Goal: Task Accomplishment & Management: Use online tool/utility

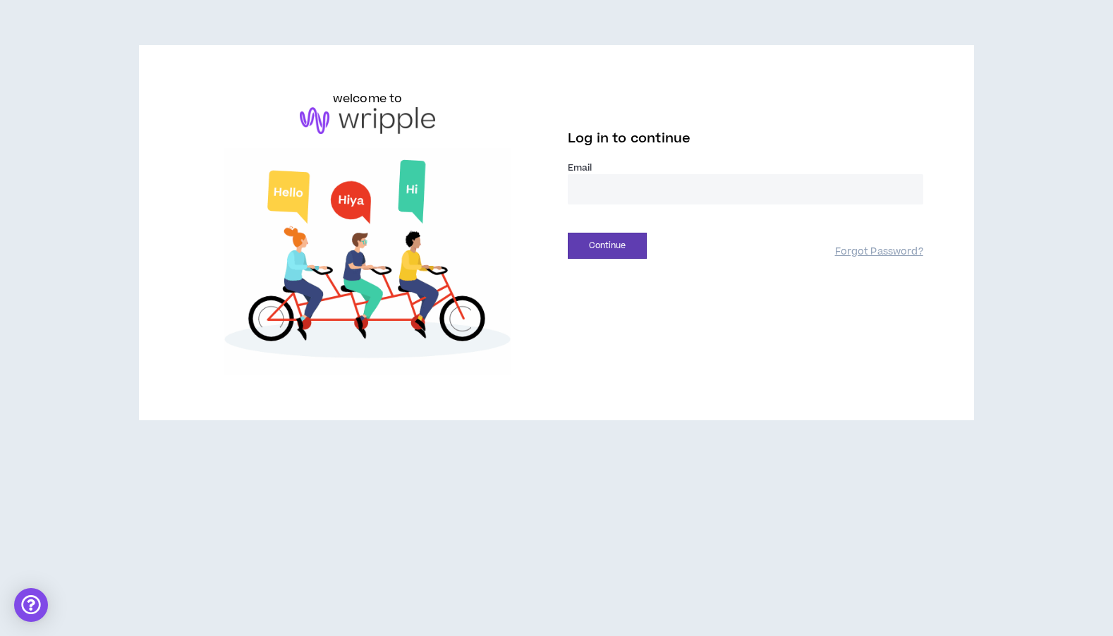
click at [619, 191] on input "email" at bounding box center [745, 189] width 355 height 30
type input "**********"
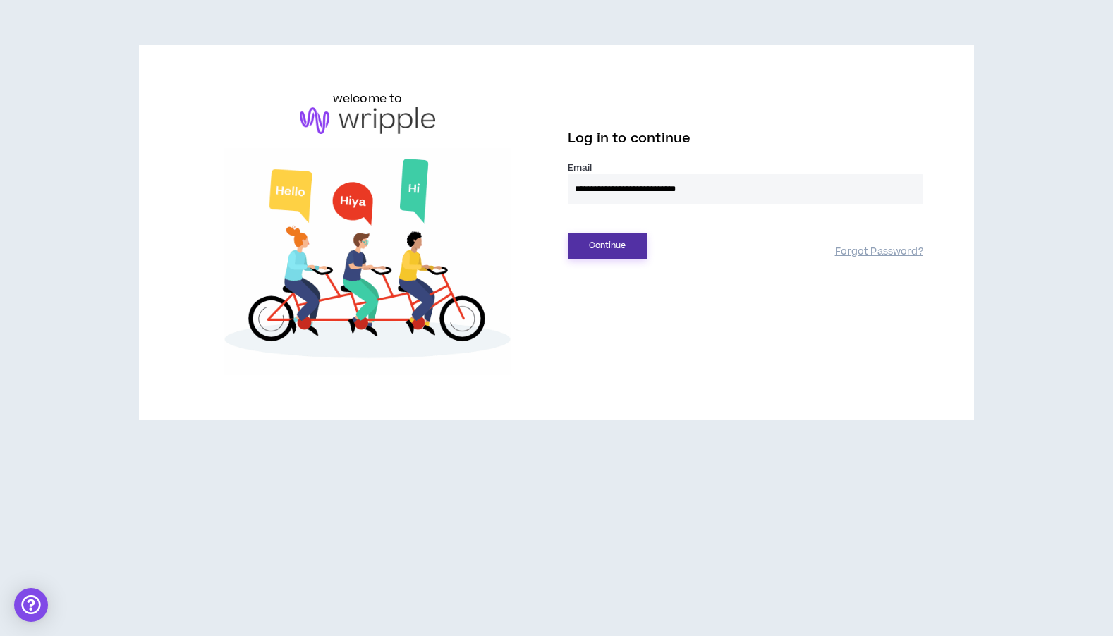
click at [614, 245] on button "Continue" at bounding box center [607, 246] width 79 height 26
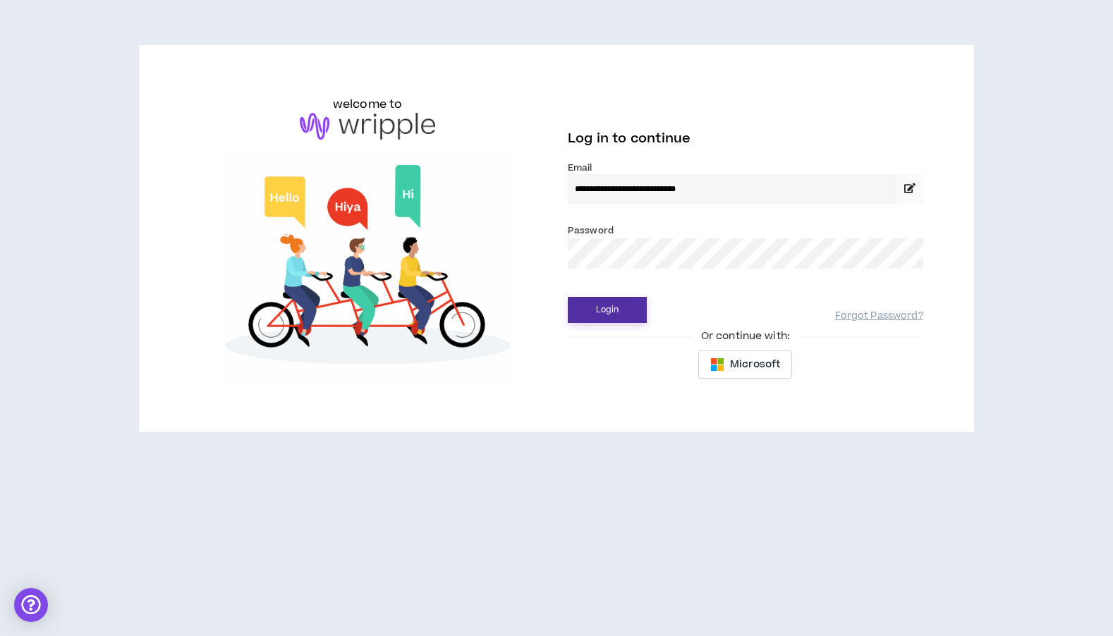
click at [628, 310] on button "Login" at bounding box center [607, 310] width 79 height 26
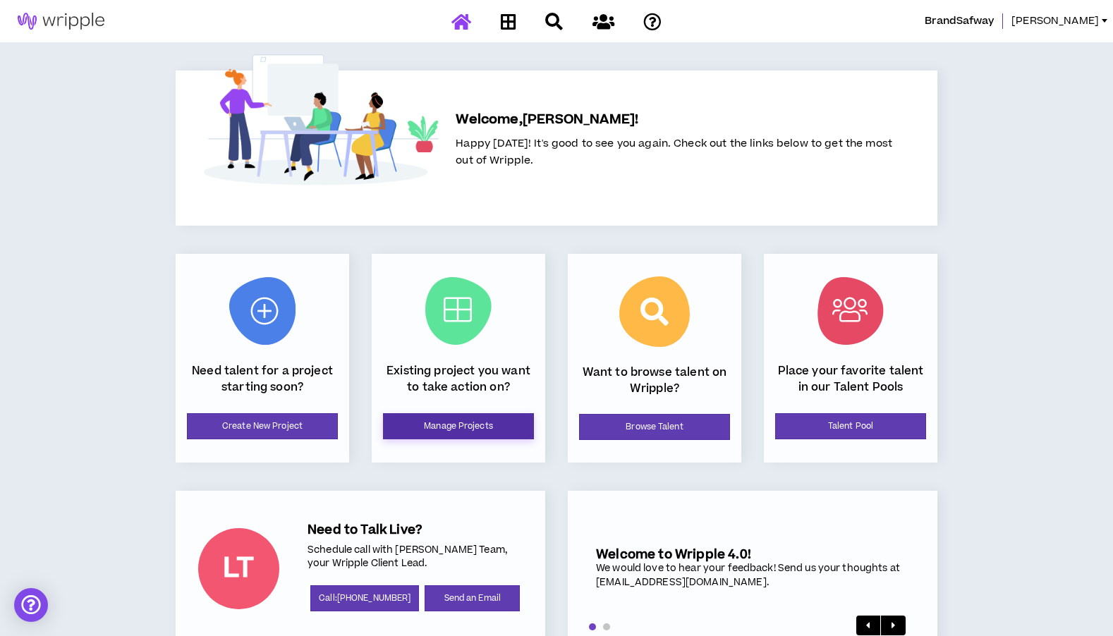
click at [442, 428] on link "Manage Projects" at bounding box center [458, 426] width 151 height 26
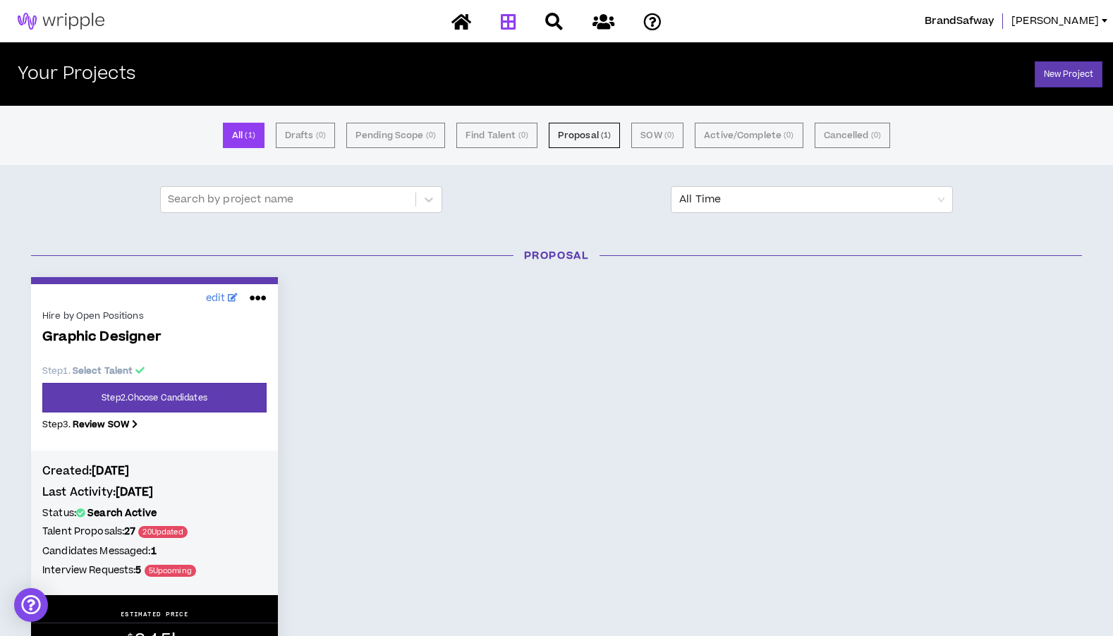
click at [121, 337] on span "Graphic Designer" at bounding box center [154, 337] width 224 height 16
click at [194, 396] on link "Step 2 . Choose Candidates" at bounding box center [154, 398] width 224 height 30
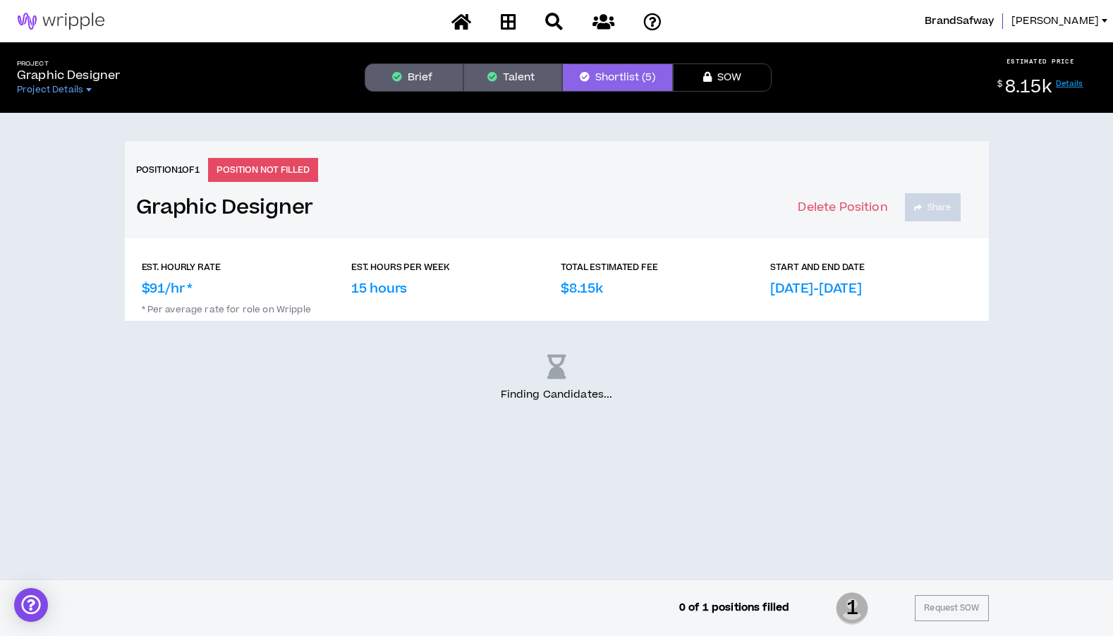
click at [613, 78] on button "Shortlist (5)" at bounding box center [617, 77] width 111 height 28
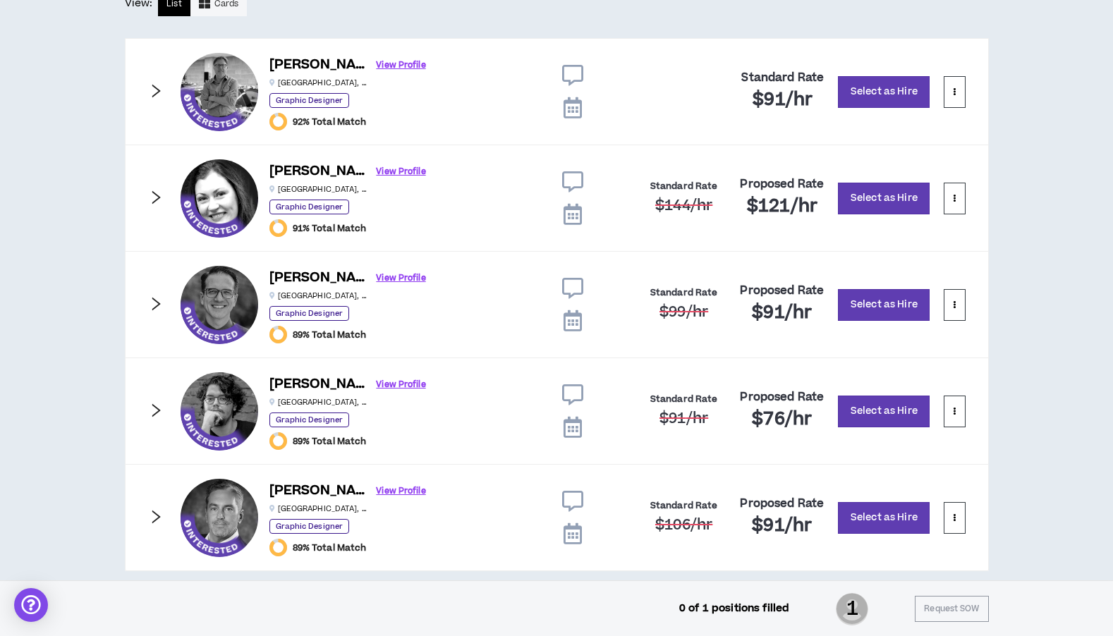
scroll to position [371, 0]
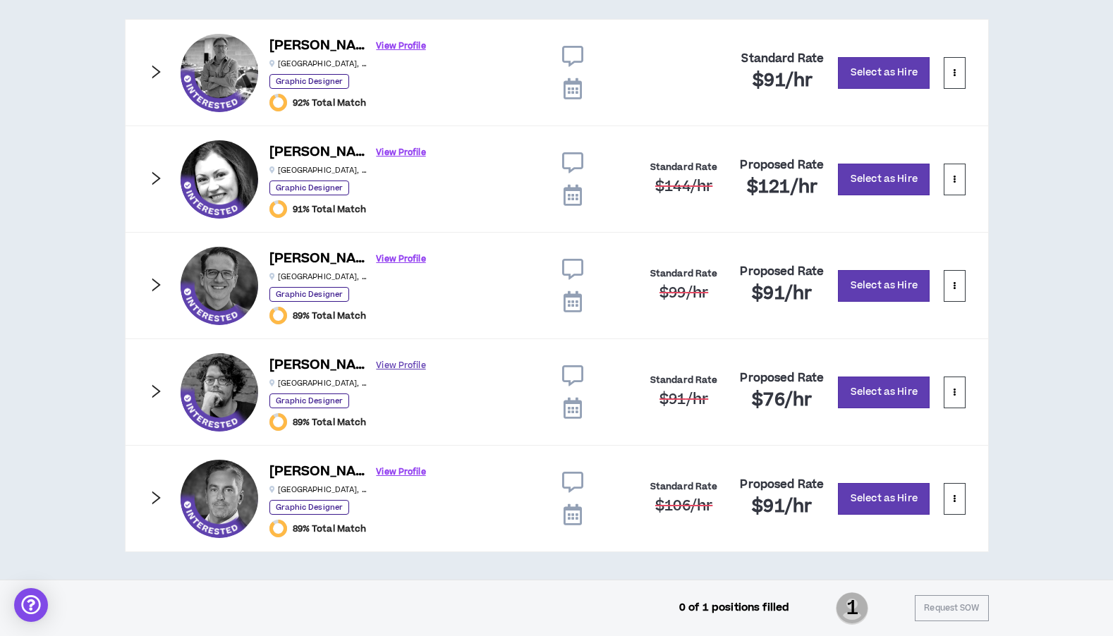
click at [377, 363] on link "View Profile" at bounding box center [401, 365] width 49 height 25
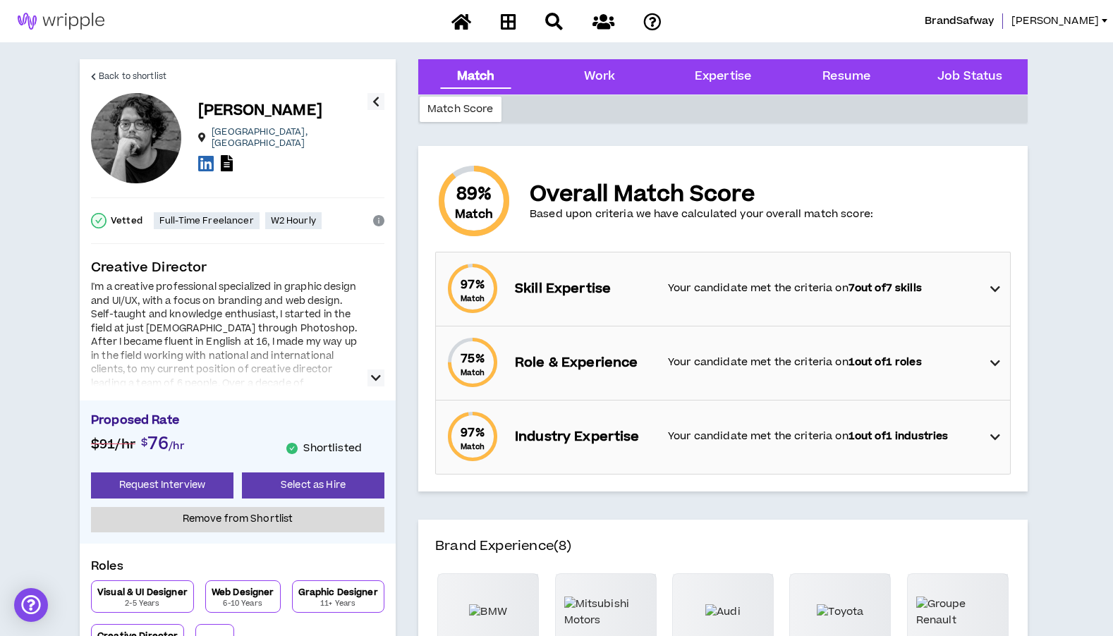
click at [994, 291] on icon at bounding box center [995, 289] width 10 height 17
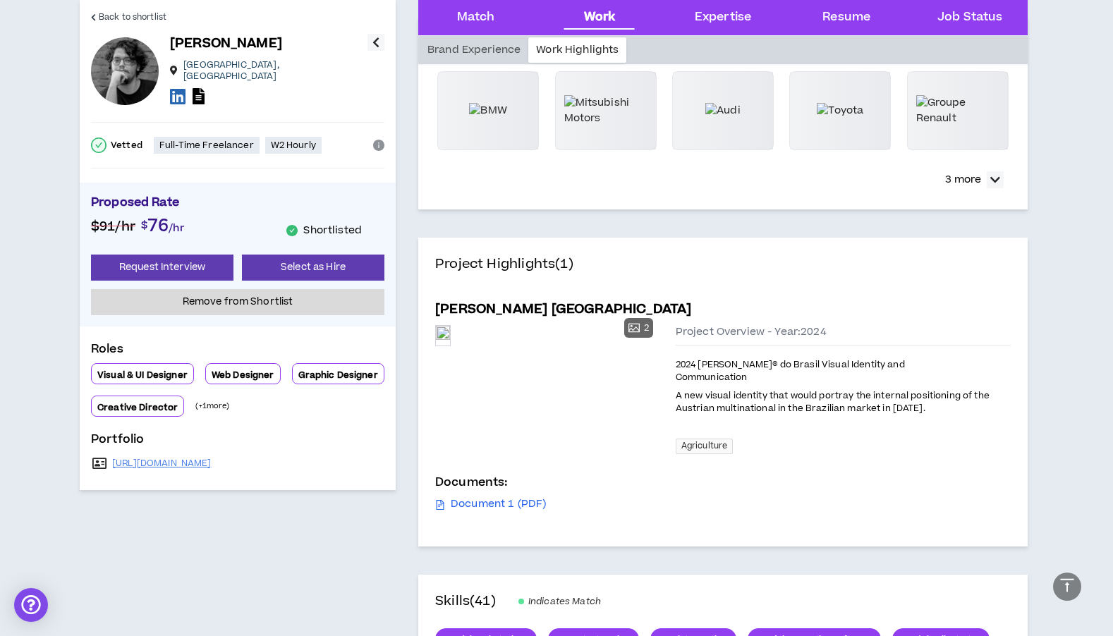
scroll to position [759, 0]
click at [450, 344] on div "Preview" at bounding box center [443, 334] width 14 height 19
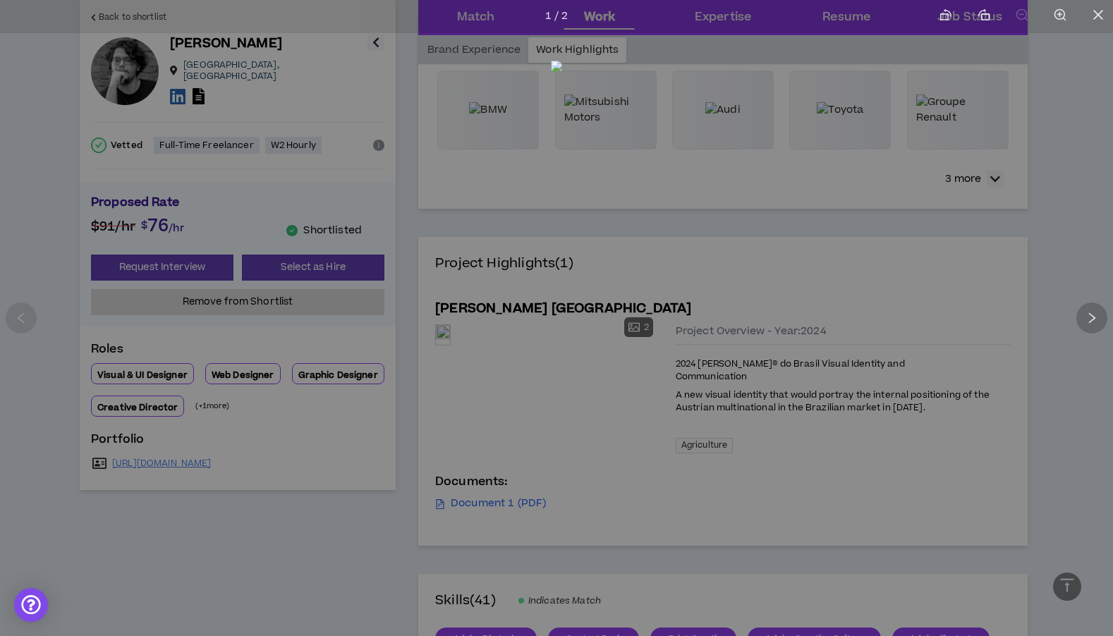
click at [1092, 319] on icon "right" at bounding box center [1092, 317] width 7 height 11
click at [1087, 312] on icon "right" at bounding box center [1091, 318] width 13 height 13
click at [562, 485] on img at bounding box center [556, 315] width 11 height 509
click at [1093, 16] on icon "close" at bounding box center [1098, 14] width 13 height 13
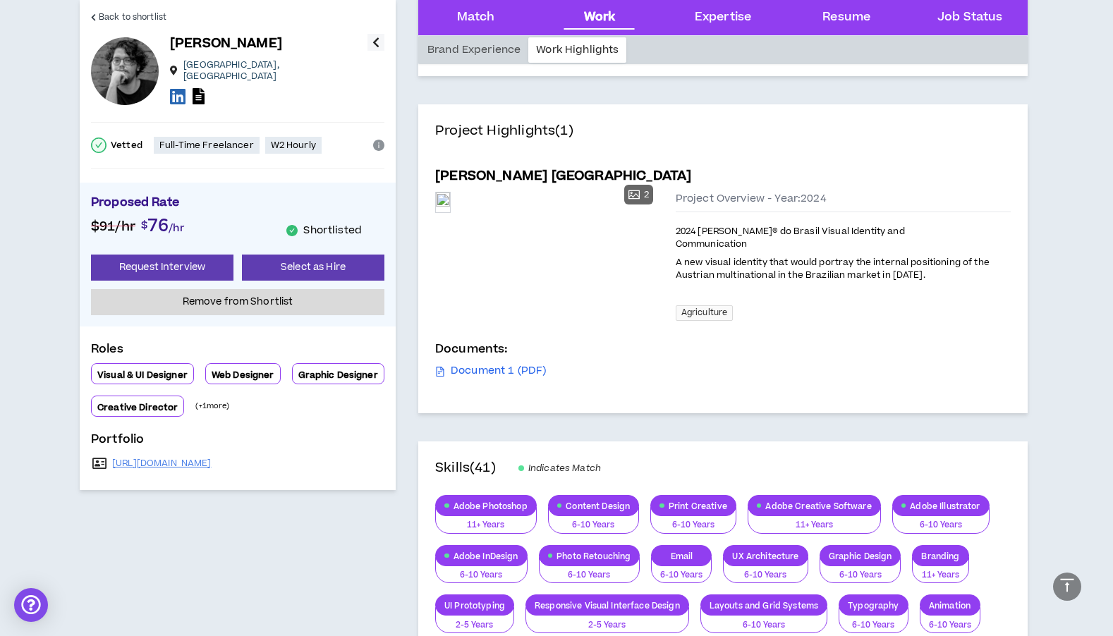
scroll to position [891, 0]
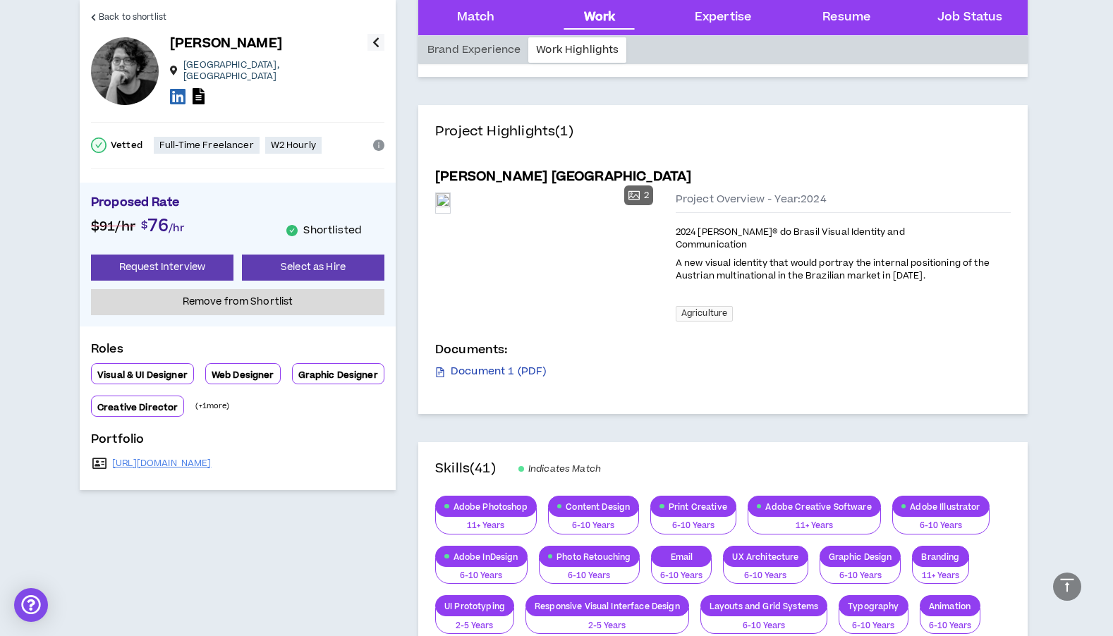
click at [486, 364] on link "Document 1 (PDF)" at bounding box center [490, 372] width 111 height 16
click at [501, 367] on link "Document 1 (PDF)" at bounding box center [490, 372] width 111 height 16
click at [528, 367] on link "Document 1 (PDF)" at bounding box center [490, 372] width 111 height 16
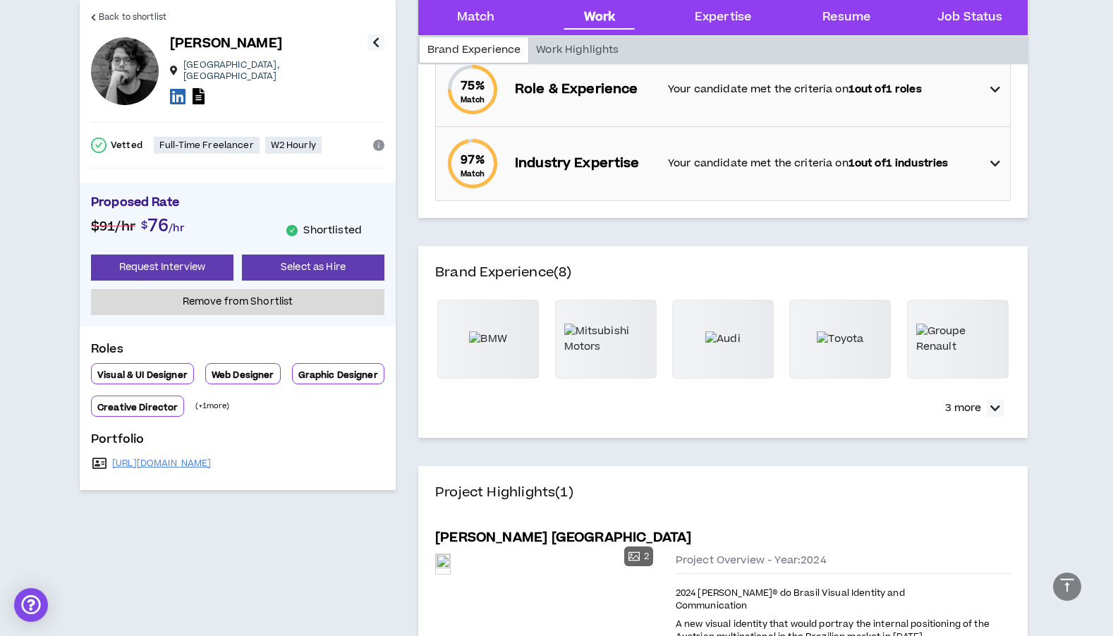
scroll to position [511, 0]
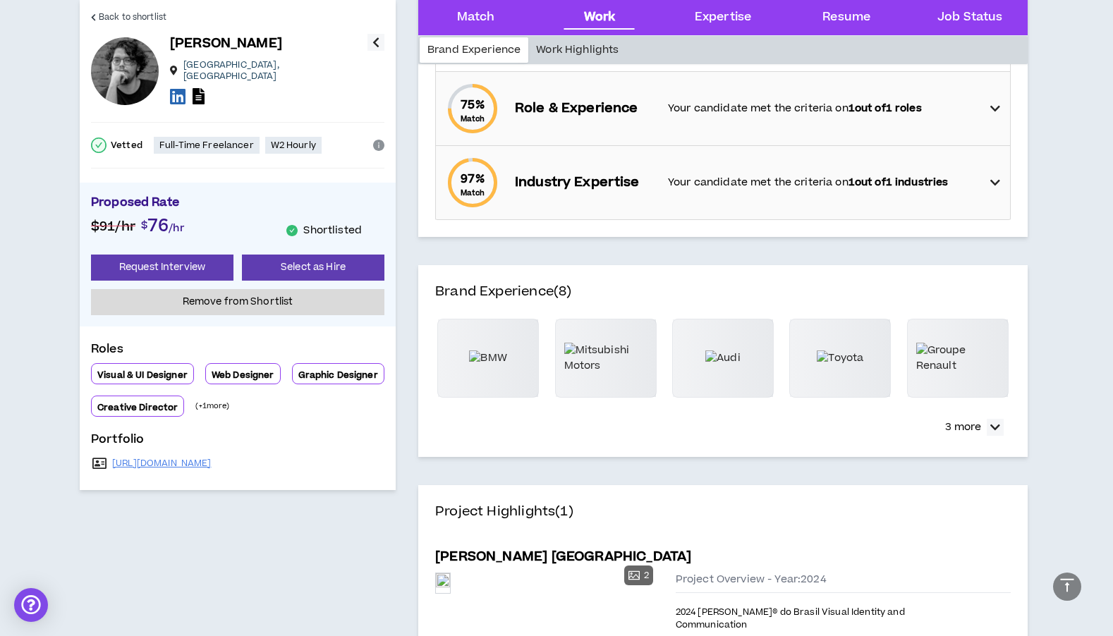
click at [590, 55] on div "Work Highlights" at bounding box center [577, 49] width 98 height 25
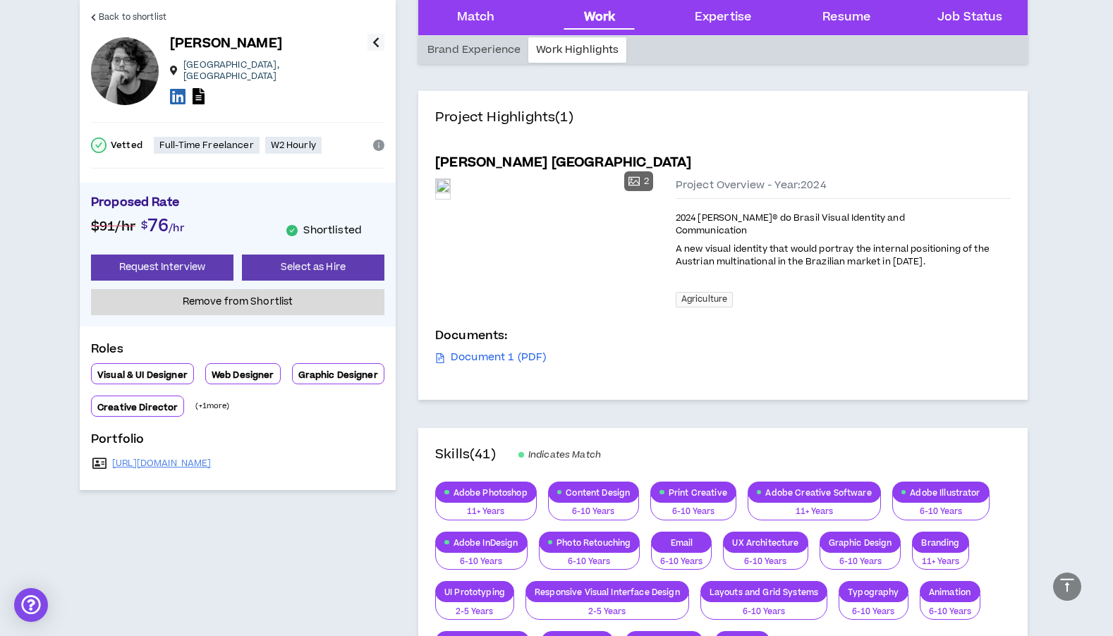
scroll to position [906, 0]
click at [849, 18] on div "Resume" at bounding box center [846, 17] width 48 height 18
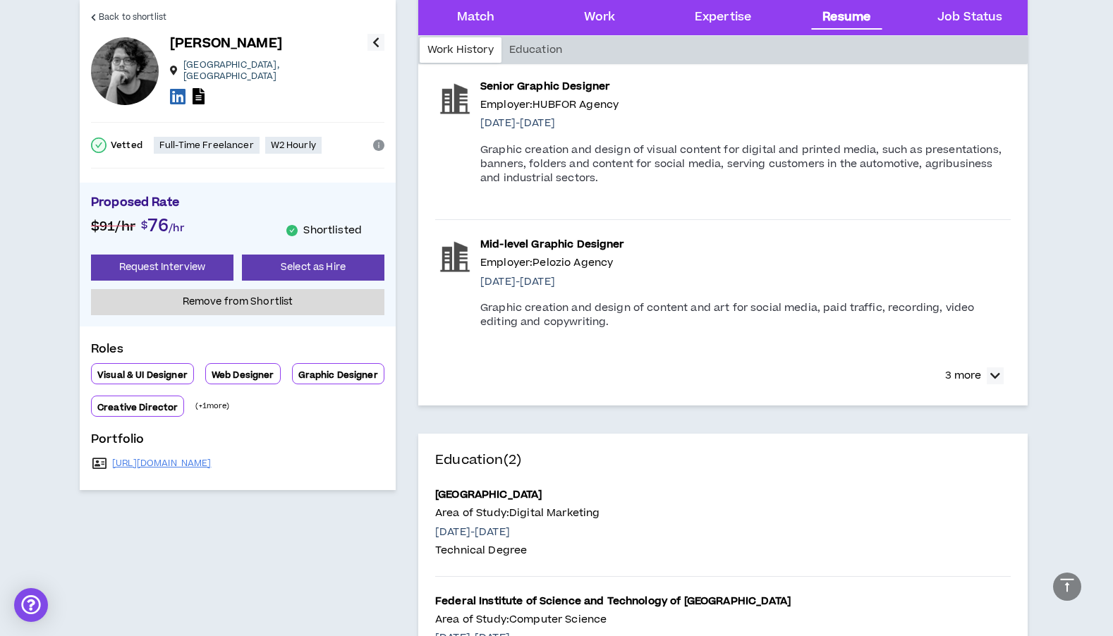
scroll to position [1981, 0]
click at [994, 373] on icon "button" at bounding box center [995, 377] width 10 height 17
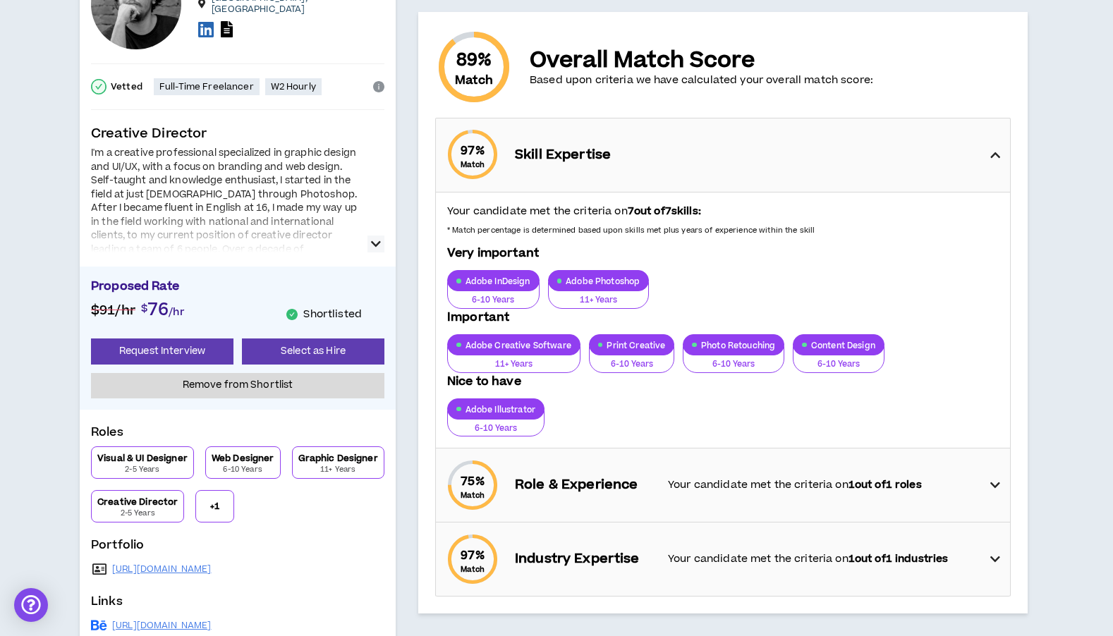
scroll to position [0, 0]
